Goal: Transaction & Acquisition: Subscribe to service/newsletter

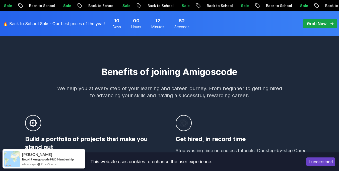
scroll to position [289, 0]
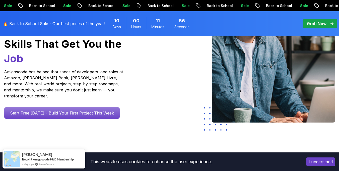
scroll to position [0, 0]
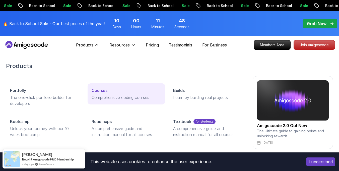
click at [89, 94] on link "Courses Comprehensive coding courses" at bounding box center [127, 93] width 78 height 21
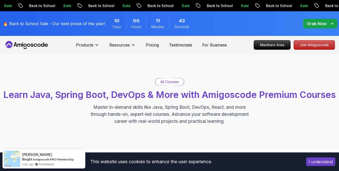
click at [322, 162] on button "I understand" at bounding box center [320, 161] width 29 height 9
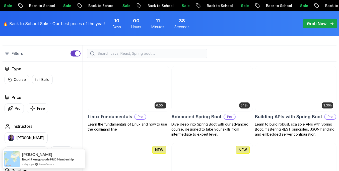
scroll to position [139, 0]
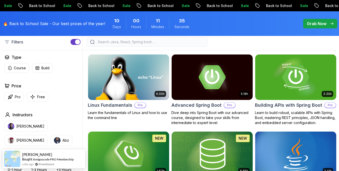
click at [194, 44] on input "search" at bounding box center [150, 41] width 107 height 5
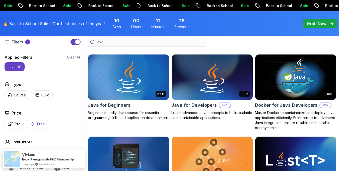
type input "java"
click at [35, 127] on icon "button" at bounding box center [32, 123] width 5 height 5
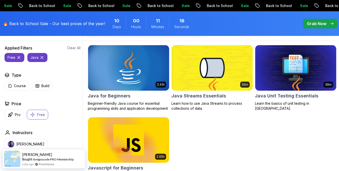
scroll to position [146, 0]
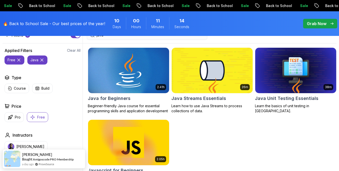
click at [138, 82] on img at bounding box center [128, 70] width 85 height 48
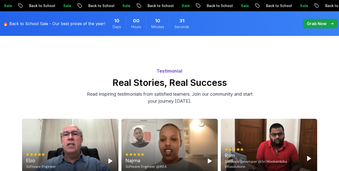
scroll to position [1244, 0]
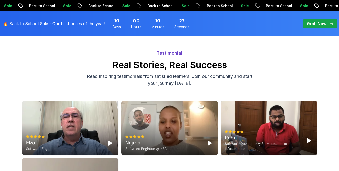
click at [111, 141] on polygon "Play" at bounding box center [110, 143] width 4 height 5
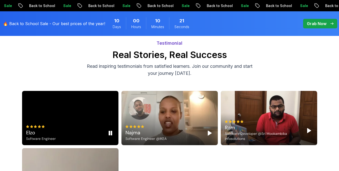
scroll to position [1264, 0]
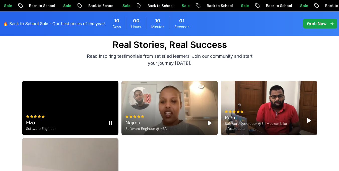
click at [110, 120] on icon "Pause" at bounding box center [110, 123] width 6 height 6
click at [210, 121] on polygon "Play" at bounding box center [210, 123] width 4 height 5
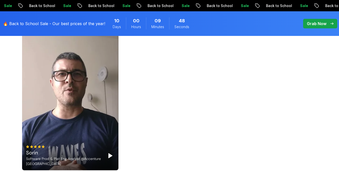
scroll to position [1405, 0]
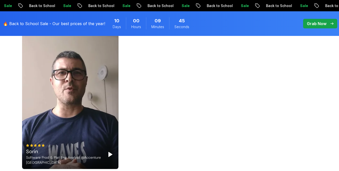
click at [110, 152] on polygon "Play" at bounding box center [110, 154] width 4 height 5
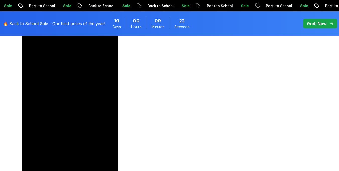
scroll to position [1384, 0]
click at [110, 171] on icon "Pause" at bounding box center [110, 174] width 6 height 6
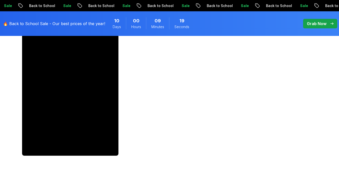
scroll to position [1425, 0]
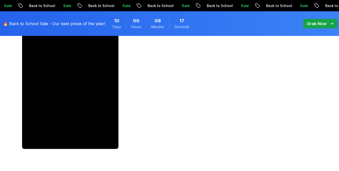
click at [111, 114] on video at bounding box center [70, 62] width 96 height 171
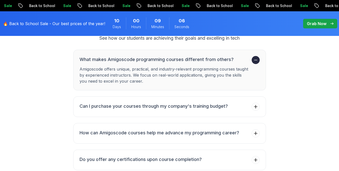
scroll to position [1626, 0]
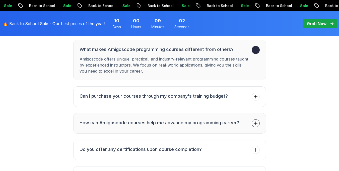
click at [158, 119] on h3 "How can Amigoscode courses help me advance my programming career?" at bounding box center [160, 122] width 160 height 7
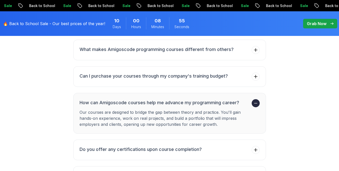
click at [158, 109] on p "Our courses are designed to bridge the gap between theory and practice. You'll …" at bounding box center [165, 118] width 170 height 18
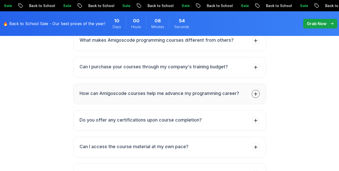
scroll to position [1636, 0]
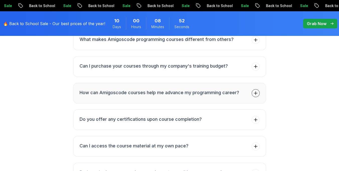
click at [158, 116] on h3 "Do you offer any certifications upon course completion?" at bounding box center [141, 119] width 122 height 7
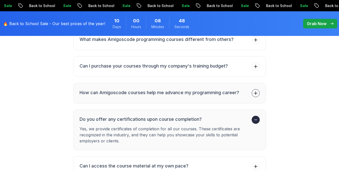
click at [158, 116] on h3 "Do you offer any certifications upon course completion?" at bounding box center [165, 119] width 170 height 7
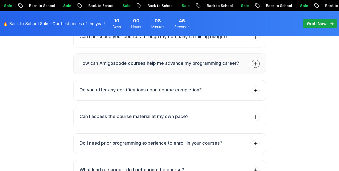
scroll to position [1666, 0]
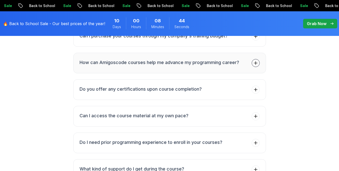
click at [158, 106] on button "Can I access the course material at my own pace?" at bounding box center [169, 116] width 193 height 21
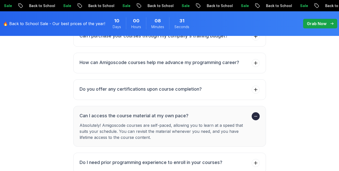
click at [160, 122] on p "Absolutely! Amigoscode courses are self-paced, allowing you to learn at a speed…" at bounding box center [165, 131] width 170 height 18
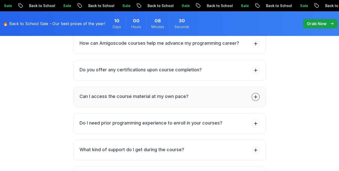
scroll to position [1686, 0]
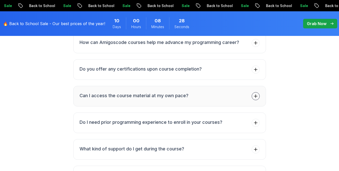
click at [160, 119] on li "Do I need prior programming experience to enroll in your courses?" at bounding box center [151, 123] width 143 height 8
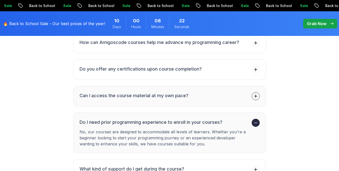
click at [160, 119] on li "Do I need prior programming experience to enroll in your courses? No, our cours…" at bounding box center [165, 133] width 170 height 28
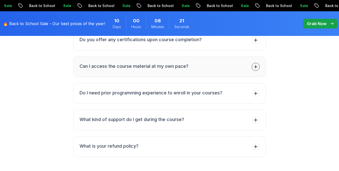
scroll to position [1716, 0]
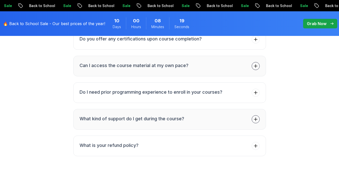
click at [165, 115] on h3 "What kind of support do I get during the course?" at bounding box center [132, 118] width 105 height 7
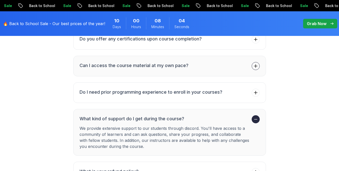
click at [165, 115] on h3 "What kind of support do I get during the course?" at bounding box center [165, 118] width 170 height 7
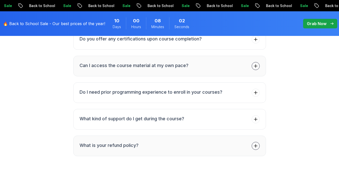
click at [165, 136] on button "What is your refund policy?" at bounding box center [169, 146] width 193 height 21
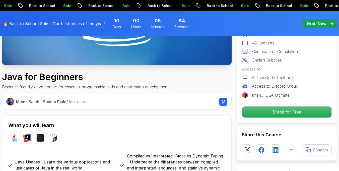
scroll to position [134, 0]
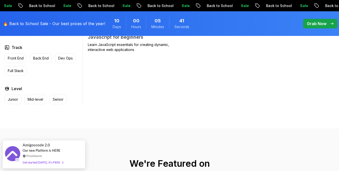
scroll to position [277, 0]
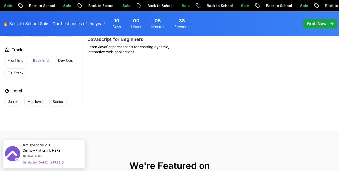
click at [35, 63] on p "Back End" at bounding box center [41, 60] width 16 height 5
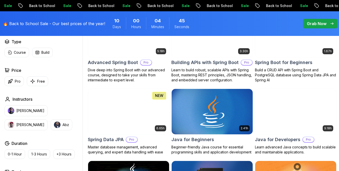
scroll to position [179, 0]
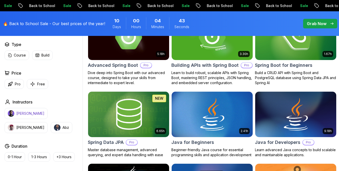
click at [17, 116] on p "Nelson Djalo" at bounding box center [30, 113] width 28 height 5
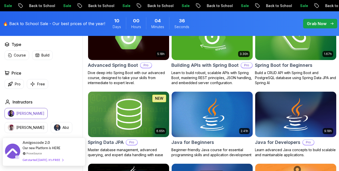
click at [28, 159] on div "Get started [DATE]. It's FREE" at bounding box center [43, 160] width 41 height 6
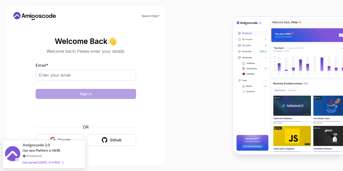
click at [254, 54] on img at bounding box center [288, 85] width 110 height 137
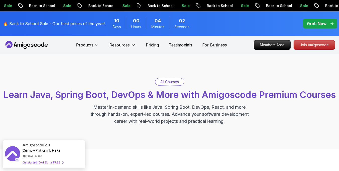
click at [171, 83] on p "All Courses" at bounding box center [169, 81] width 19 height 5
click at [173, 81] on p "All Courses" at bounding box center [169, 81] width 19 height 5
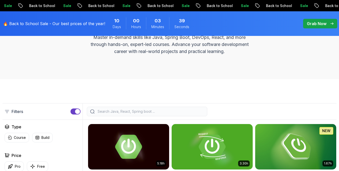
scroll to position [98, 0]
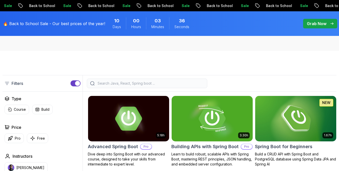
drag, startPoint x: 172, startPoint y: 96, endPoint x: 178, endPoint y: 96, distance: 6.0
click at [178, 88] on div at bounding box center [147, 84] width 121 height 10
click at [178, 86] on input "search" at bounding box center [150, 83] width 107 height 5
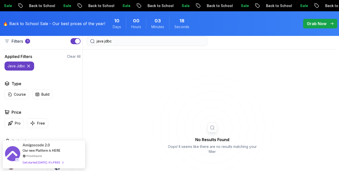
scroll to position [149, 0]
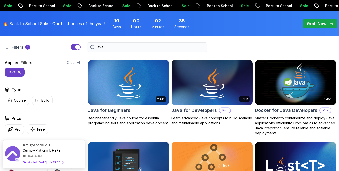
scroll to position [132, 0]
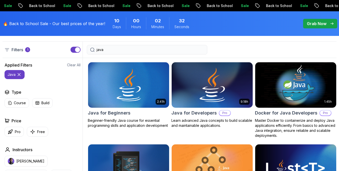
type input "java"
click at [235, 91] on img at bounding box center [212, 85] width 85 height 48
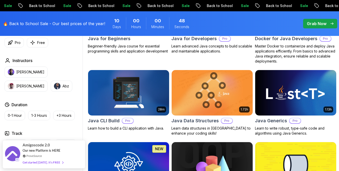
scroll to position [208, 0]
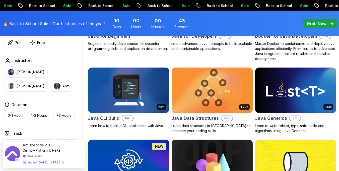
click at [219, 89] on img at bounding box center [212, 90] width 85 height 48
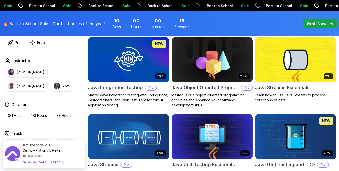
scroll to position [313, 0]
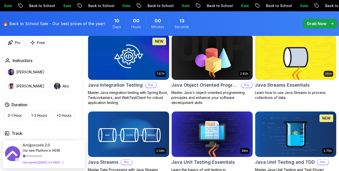
click at [205, 78] on img at bounding box center [212, 57] width 85 height 48
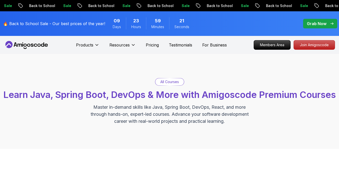
scroll to position [3, 0]
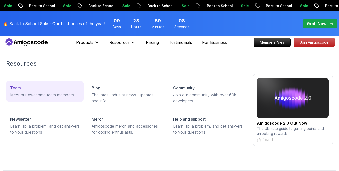
click at [49, 94] on p "Meet our awesome team members" at bounding box center [45, 95] width 70 height 6
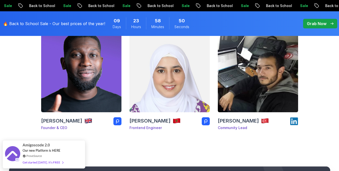
scroll to position [94, 0]
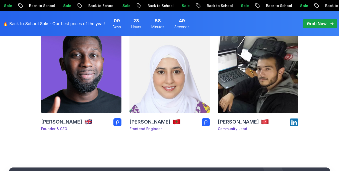
click at [72, 84] on img at bounding box center [81, 73] width 84 height 84
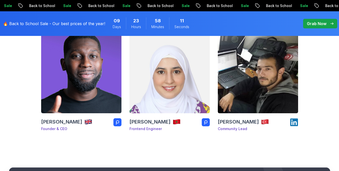
click at [321, 28] on span "pre-order" at bounding box center [320, 24] width 34 height 10
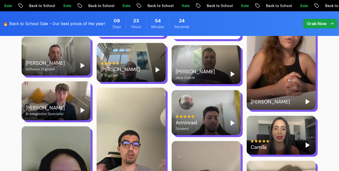
scroll to position [1100, 0]
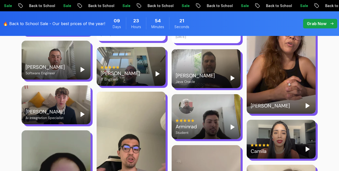
drag, startPoint x: 304, startPoint y: 97, endPoint x: 308, endPoint y: 94, distance: 5.6
click at [308, 102] on div "[PERSON_NAME]" at bounding box center [281, 106] width 61 height 8
click at [308, 103] on polygon "Play" at bounding box center [308, 105] width 4 height 5
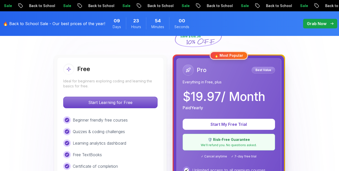
scroll to position [0, 0]
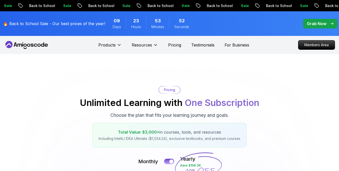
click at [25, 46] on icon at bounding box center [26, 45] width 45 height 8
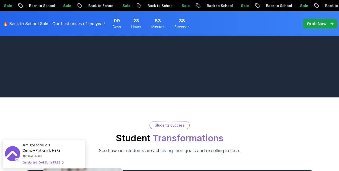
scroll to position [498, 0]
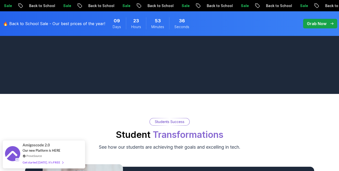
click at [185, 119] on div "Students Success" at bounding box center [170, 121] width 40 height 7
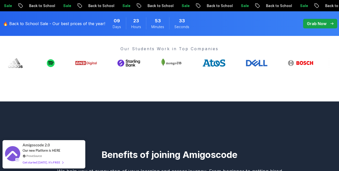
scroll to position [0, 0]
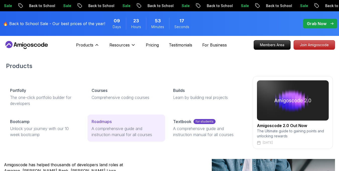
click at [109, 132] on p "A comprehensive guide and instruction manual for all courses" at bounding box center [127, 132] width 70 height 12
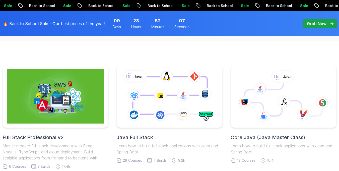
scroll to position [132, 0]
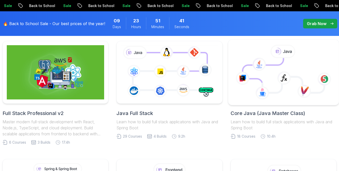
click at [277, 82] on icon at bounding box center [284, 75] width 82 height 35
type textarea "Core"
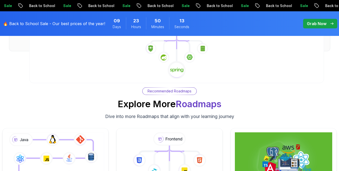
scroll to position [3132, 0]
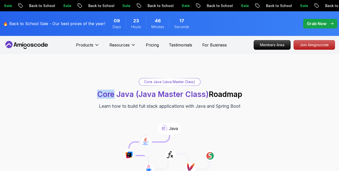
click at [77, 104] on div "Core Java (Java Master Class) Core Java (Java Master Class) Roadmap Learn how t…" at bounding box center [170, 94] width 334 height 32
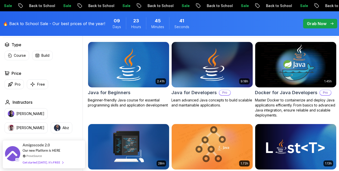
scroll to position [3, 0]
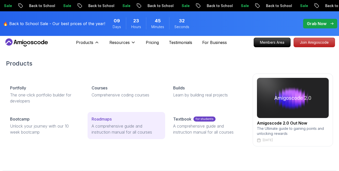
click at [110, 125] on p "A comprehensive guide and instruction manual for all courses" at bounding box center [127, 129] width 70 height 12
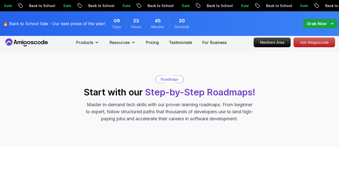
scroll to position [123, 0]
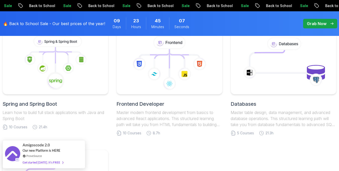
scroll to position [246, 0]
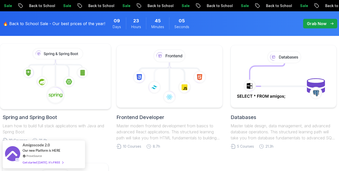
click at [79, 79] on icon at bounding box center [55, 76] width 102 height 57
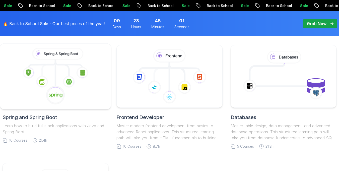
click at [79, 79] on icon at bounding box center [55, 76] width 102 height 57
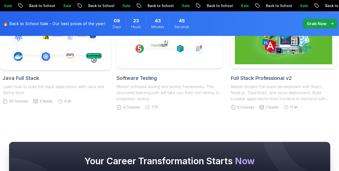
scroll to position [1858, 0]
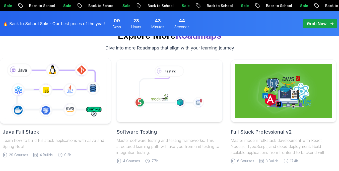
click at [57, 84] on icon at bounding box center [55, 91] width 105 height 58
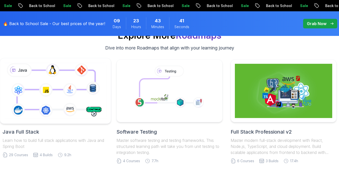
click at [57, 84] on icon at bounding box center [55, 91] width 105 height 58
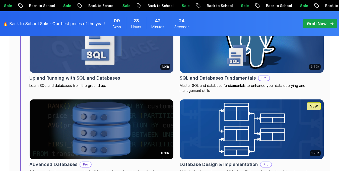
scroll to position [2392, 0]
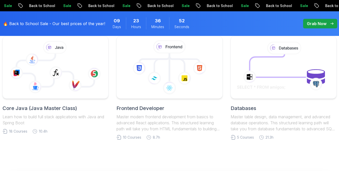
scroll to position [3658, 0]
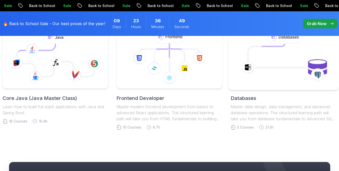
click at [280, 70] on icon at bounding box center [284, 57] width 102 height 55
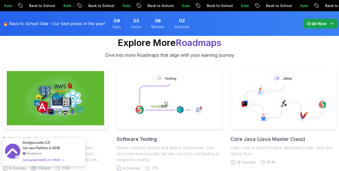
scroll to position [1346, 0]
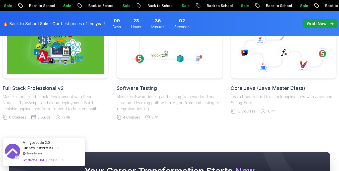
click at [62, 153] on div "ProveSource" at bounding box center [43, 153] width 41 height 4
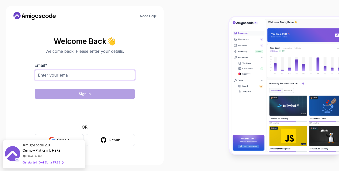
click at [76, 79] on input "Email *" at bounding box center [85, 75] width 100 height 11
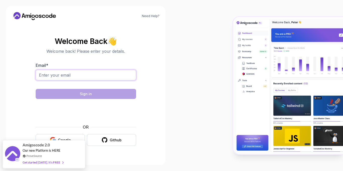
type input "[EMAIL_ADDRESS][DOMAIN_NAME]"
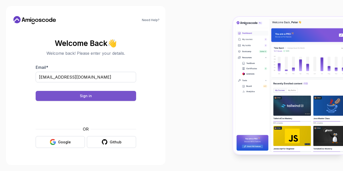
click at [110, 98] on button "Sign in" at bounding box center [86, 96] width 100 height 10
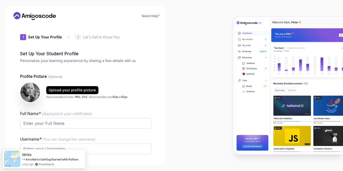
type input "zestyrhinofaf1b"
click at [142, 125] on input "Full Name* (displayed in your certificates)" at bounding box center [85, 123] width 131 height 11
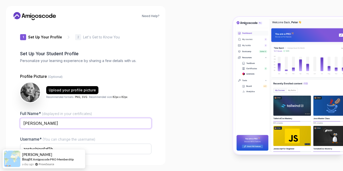
type input "[PERSON_NAME]"
click at [204, 98] on div at bounding box center [256, 85] width 171 height 171
drag, startPoint x: 223, startPoint y: 54, endPoint x: 195, endPoint y: 34, distance: 34.7
click at [195, 34] on div at bounding box center [256, 85] width 171 height 171
click at [77, 38] on p "2" at bounding box center [78, 37] width 2 height 3
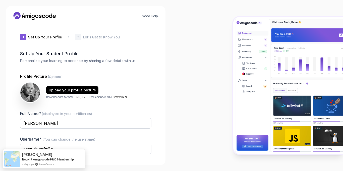
click at [41, 38] on p "Set Up Your Profile" at bounding box center [45, 37] width 34 height 5
click at [21, 38] on div "1" at bounding box center [23, 37] width 6 height 6
click at [42, 15] on icon at bounding box center [34, 16] width 45 height 8
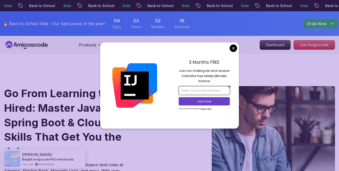
click at [208, 92] on input "email" at bounding box center [204, 90] width 51 height 9
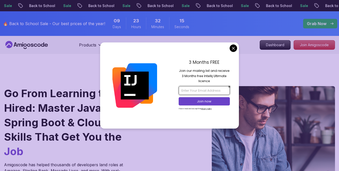
type input "[EMAIL_ADDRESS][DOMAIN_NAME]"
click at [209, 100] on p "Join now" at bounding box center [205, 101] width 42 height 5
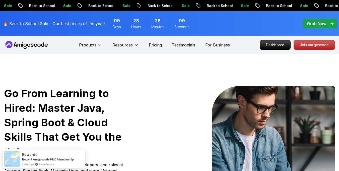
click at [96, 22] on p "🔥 Back to School Sale - Our best prices of the year!" at bounding box center [54, 24] width 102 height 6
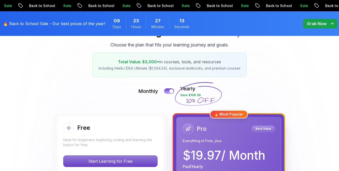
scroll to position [78, 0]
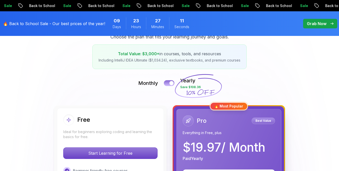
click at [167, 84] on button at bounding box center [169, 83] width 11 height 6
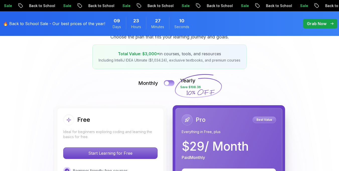
click at [167, 84] on div at bounding box center [167, 83] width 4 height 4
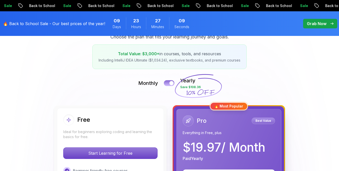
click at [167, 84] on button at bounding box center [169, 83] width 11 height 6
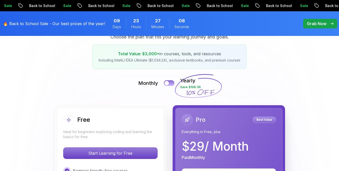
click at [167, 84] on div at bounding box center [167, 83] width 4 height 4
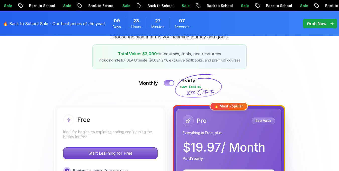
click at [167, 84] on button at bounding box center [169, 83] width 11 height 6
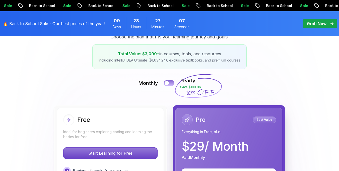
click at [167, 84] on div at bounding box center [167, 83] width 4 height 4
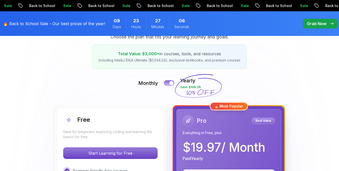
click at [167, 84] on button at bounding box center [169, 83] width 11 height 6
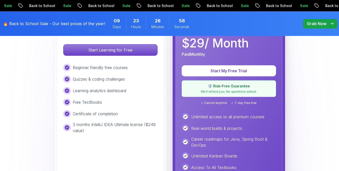
scroll to position [186, 0]
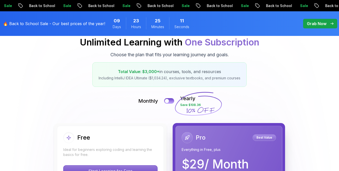
scroll to position [0, 0]
